Goal: Task Accomplishment & Management: Manage account settings

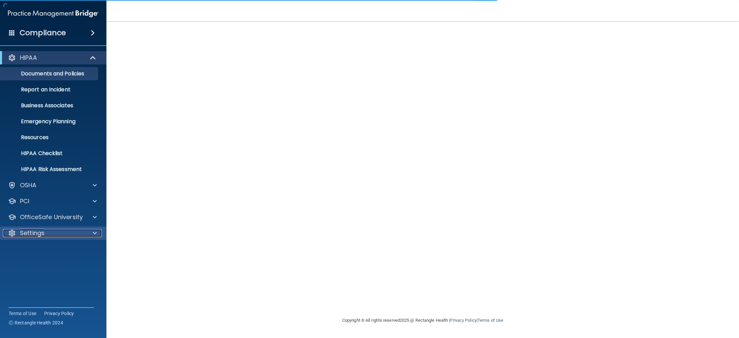
click at [58, 230] on div "Settings" at bounding box center [44, 233] width 82 height 8
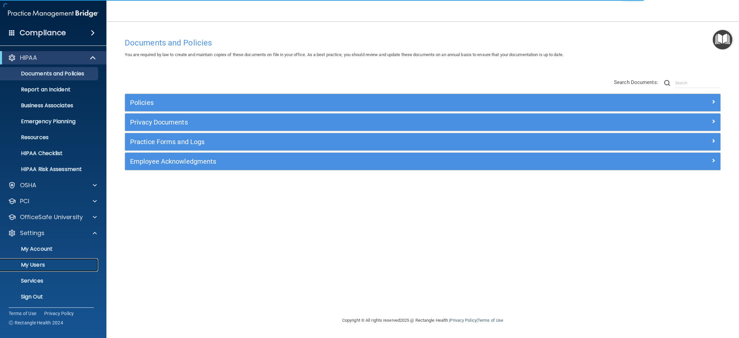
click at [59, 259] on link "My Users" at bounding box center [45, 265] width 105 height 13
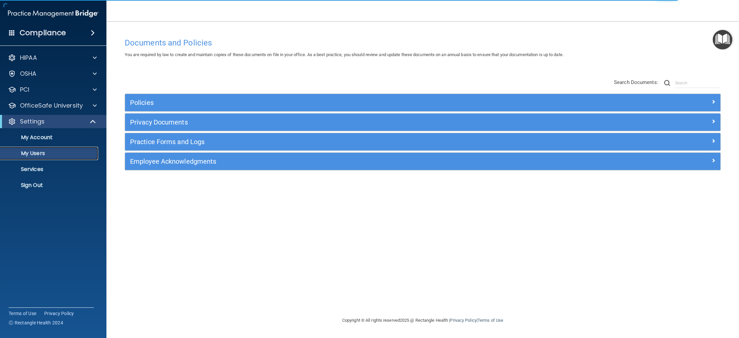
select select "20"
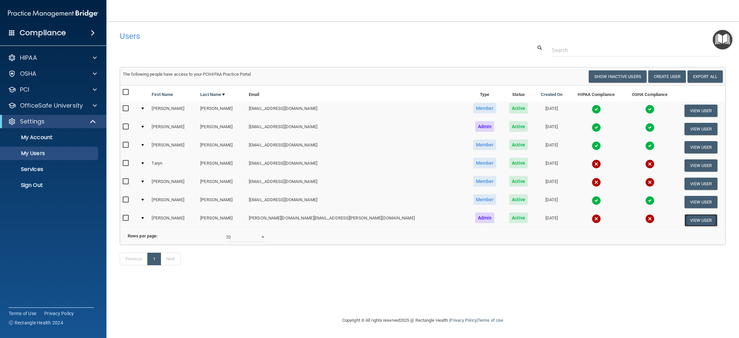
drag, startPoint x: 685, startPoint y: 219, endPoint x: 682, endPoint y: 220, distance: 3.4
click at [685, 219] on button "View User" at bounding box center [700, 220] width 33 height 12
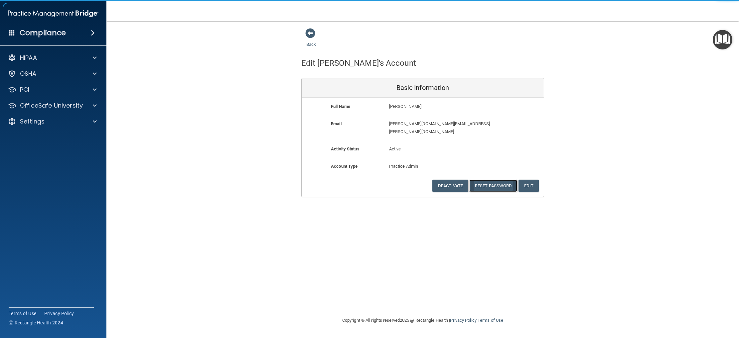
click at [500, 180] on button "Reset Password" at bounding box center [493, 186] width 48 height 12
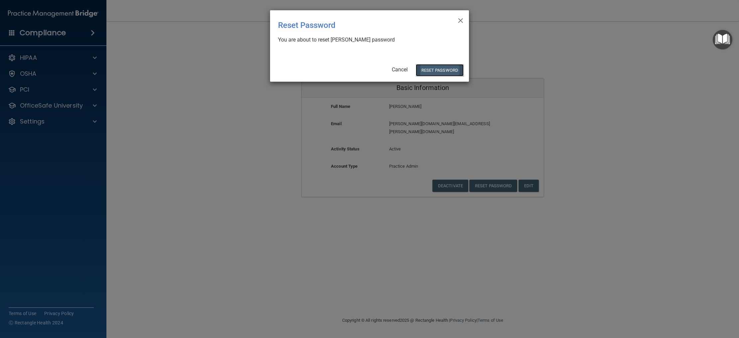
click at [450, 68] on button "Reset Password" at bounding box center [440, 70] width 48 height 12
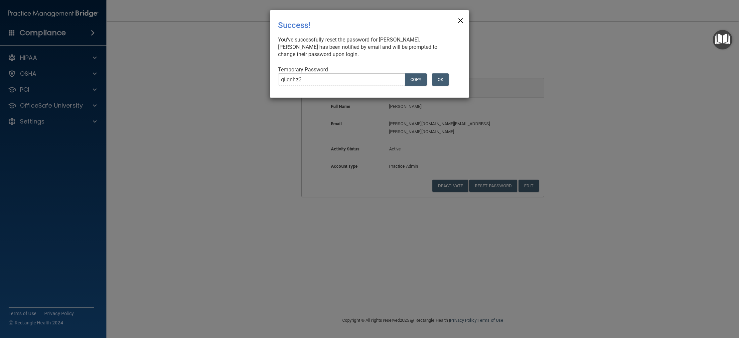
click at [458, 22] on span "×" at bounding box center [460, 19] width 6 height 13
